Goal: Information Seeking & Learning: Learn about a topic

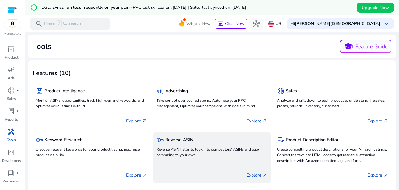
click at [178, 145] on div "key Reverse ASIN" at bounding box center [211, 139] width 111 height 9
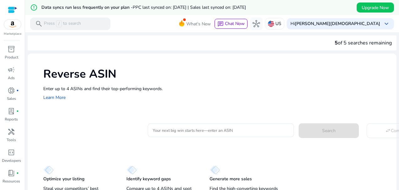
scroll to position [16, 0]
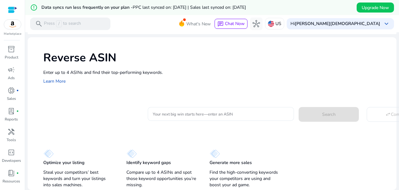
click at [180, 117] on input "Your next big win starts here—enter an ASIN" at bounding box center [221, 114] width 136 height 7
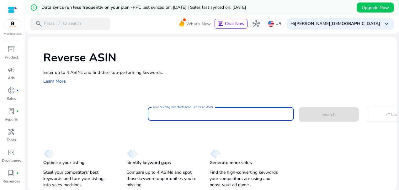
click at [229, 117] on input "Your next big win starts here—enter an ASIN" at bounding box center [221, 114] width 136 height 7
paste input "**********"
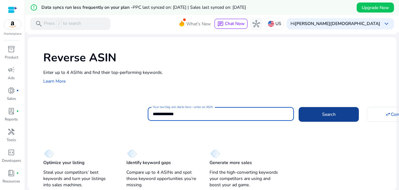
click at [314, 115] on span at bounding box center [329, 114] width 60 height 15
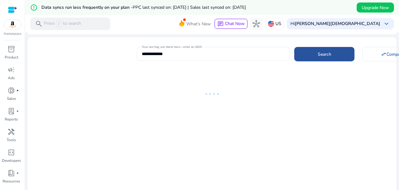
type input "**********"
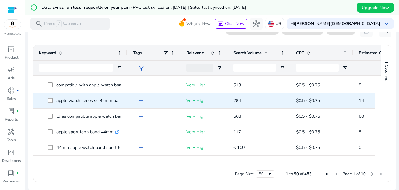
scroll to position [0, 0]
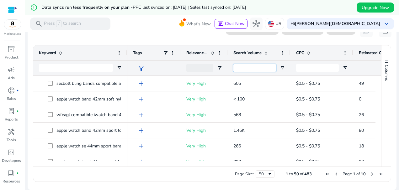
click at [263, 70] on input "Search Volume Filter Input" at bounding box center [254, 68] width 43 height 8
click at [266, 52] on span at bounding box center [265, 52] width 5 height 5
click at [268, 53] on span at bounding box center [265, 52] width 5 height 5
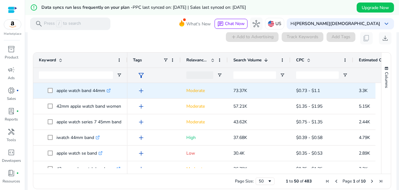
click at [142, 90] on span "add" at bounding box center [141, 91] width 8 height 8
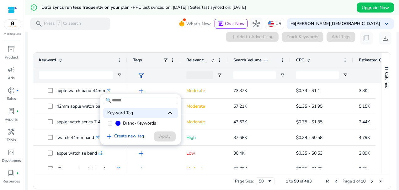
click at [174, 85] on div at bounding box center [199, 95] width 399 height 190
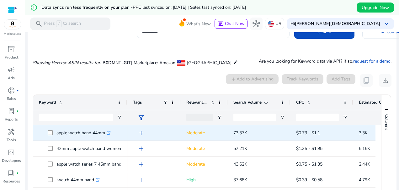
click at [110, 133] on icon at bounding box center [109, 132] width 2 height 2
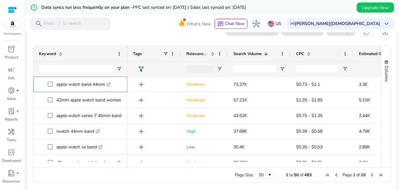
scroll to position [88, 0]
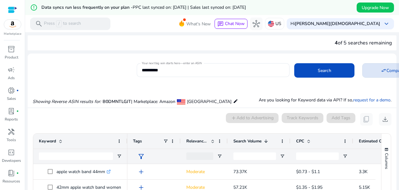
click at [374, 75] on span at bounding box center [393, 70] width 60 height 15
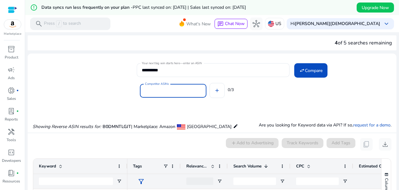
click at [181, 93] on input "Competitor ASINs" at bounding box center [173, 90] width 56 height 7
paste input "**********"
type input "**********"
click at [319, 71] on span "Compare" at bounding box center [314, 70] width 18 height 7
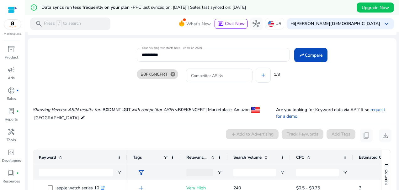
scroll to position [120, 0]
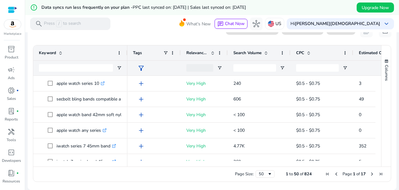
click at [268, 53] on span at bounding box center [265, 52] width 5 height 5
click at [268, 54] on span at bounding box center [265, 52] width 5 height 5
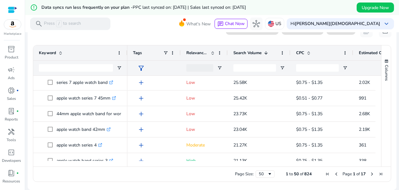
scroll to position [89, 0]
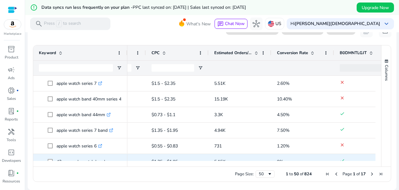
click at [319, 160] on div "Keyword Relevance Score Search Volume 1 CPC" at bounding box center [207, 105] width 348 height 121
